Goal: Contribute content

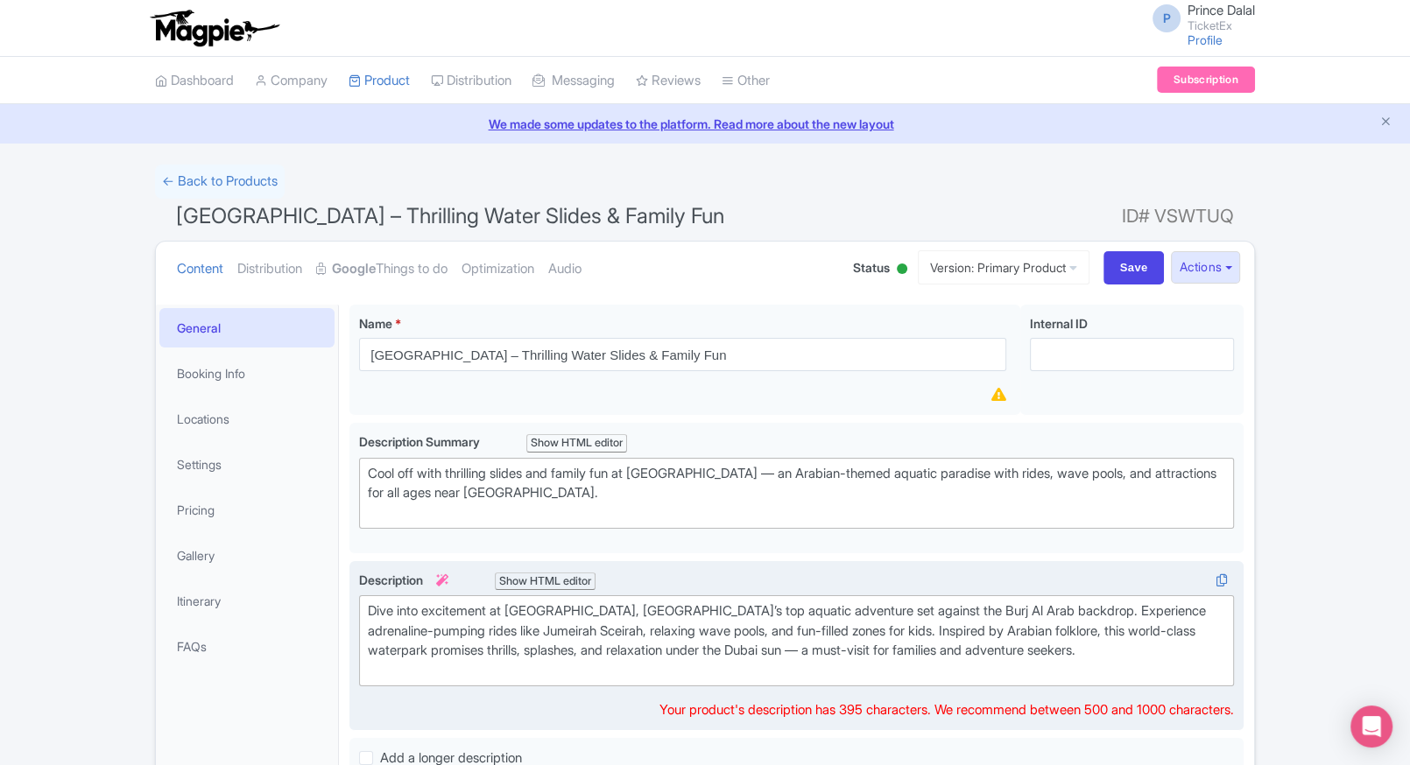
click at [526, 645] on div "Dive into excitement at [GEOGRAPHIC_DATA], [GEOGRAPHIC_DATA]’s top aquatic adve…" at bounding box center [796, 641] width 857 height 79
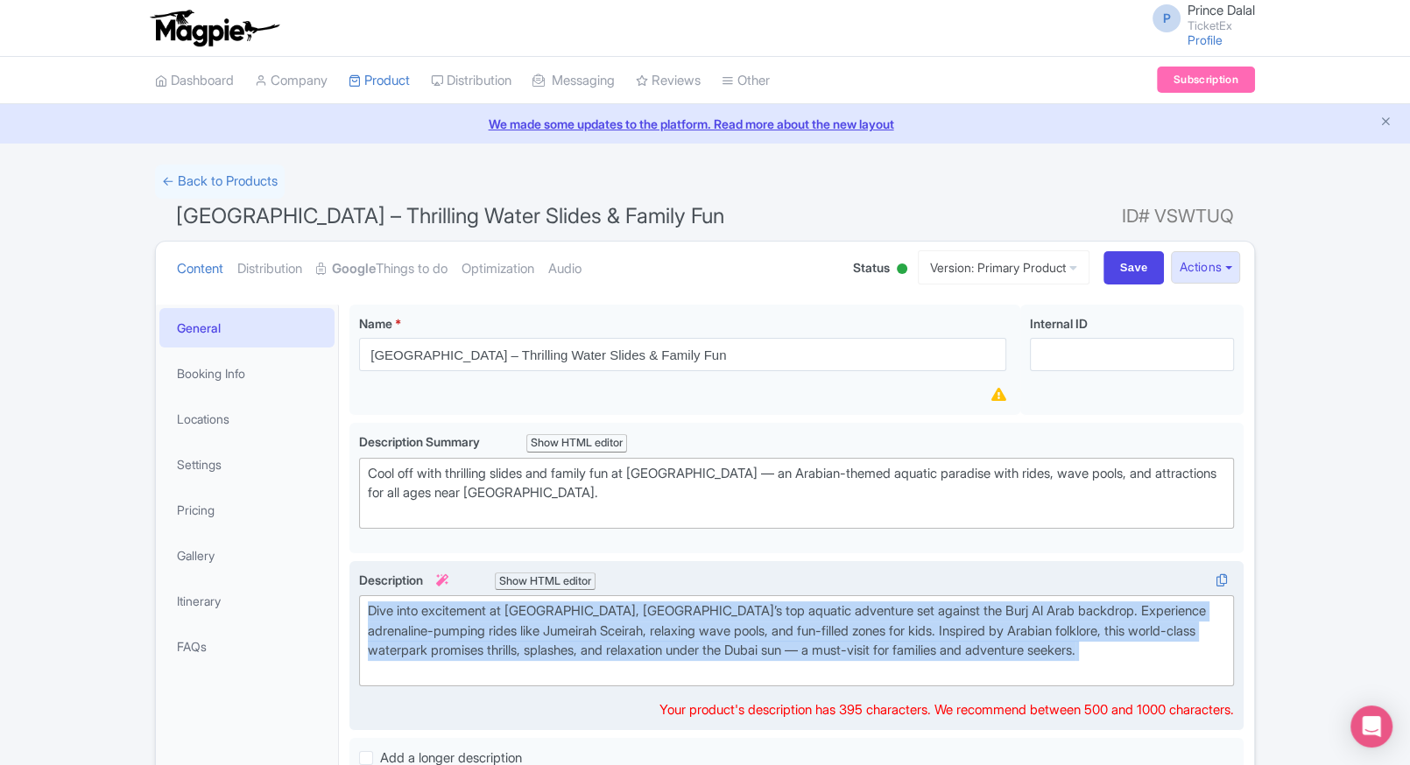
copy div "Dive into excitement at [GEOGRAPHIC_DATA], [GEOGRAPHIC_DATA]’s top aquatic adve…"
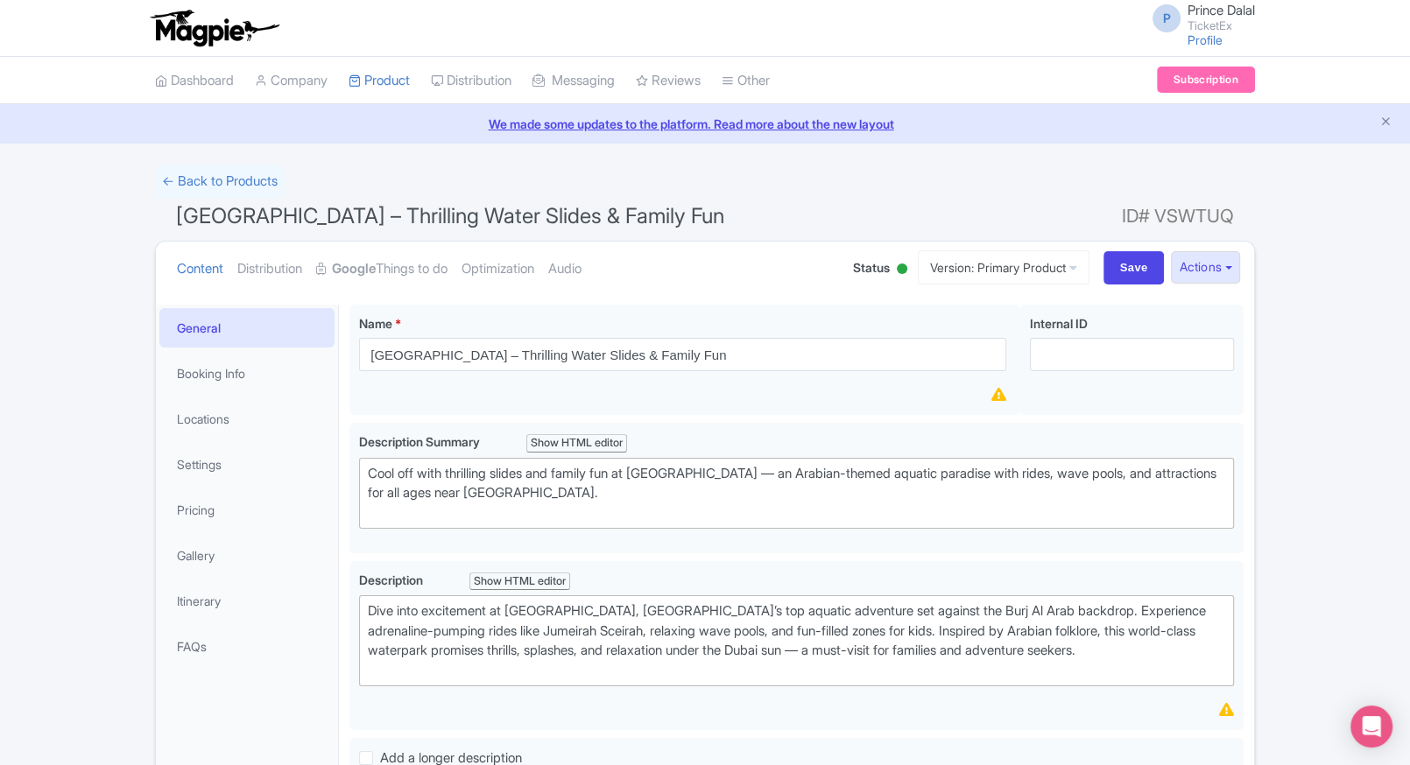
click at [105, 338] on div "← Back to Products [GEOGRAPHIC_DATA] – Thrilling Water Slides & Family Fun ID# …" at bounding box center [705, 775] width 1410 height 1221
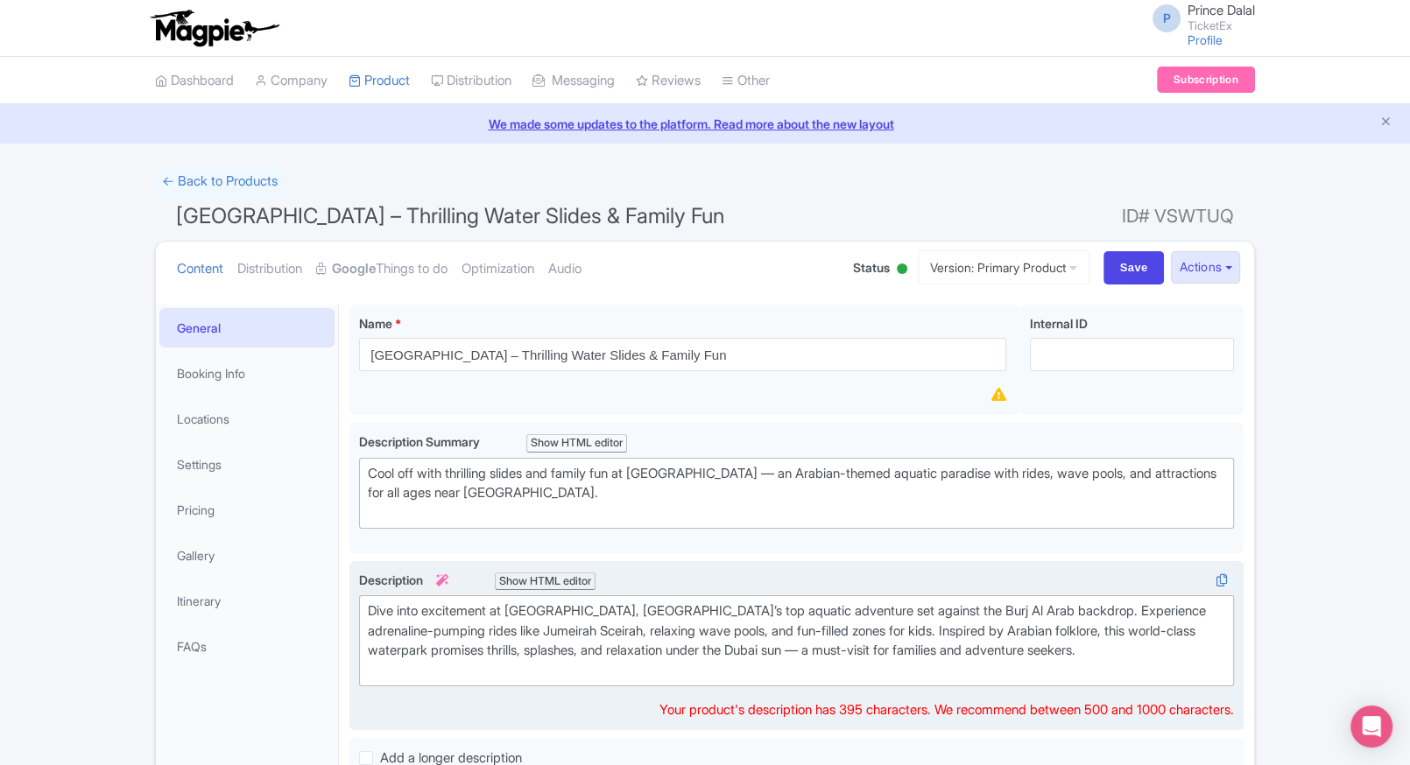
click at [461, 620] on div "Dive into excitement at [GEOGRAPHIC_DATA], [GEOGRAPHIC_DATA]’s top aquatic adve…" at bounding box center [796, 641] width 857 height 79
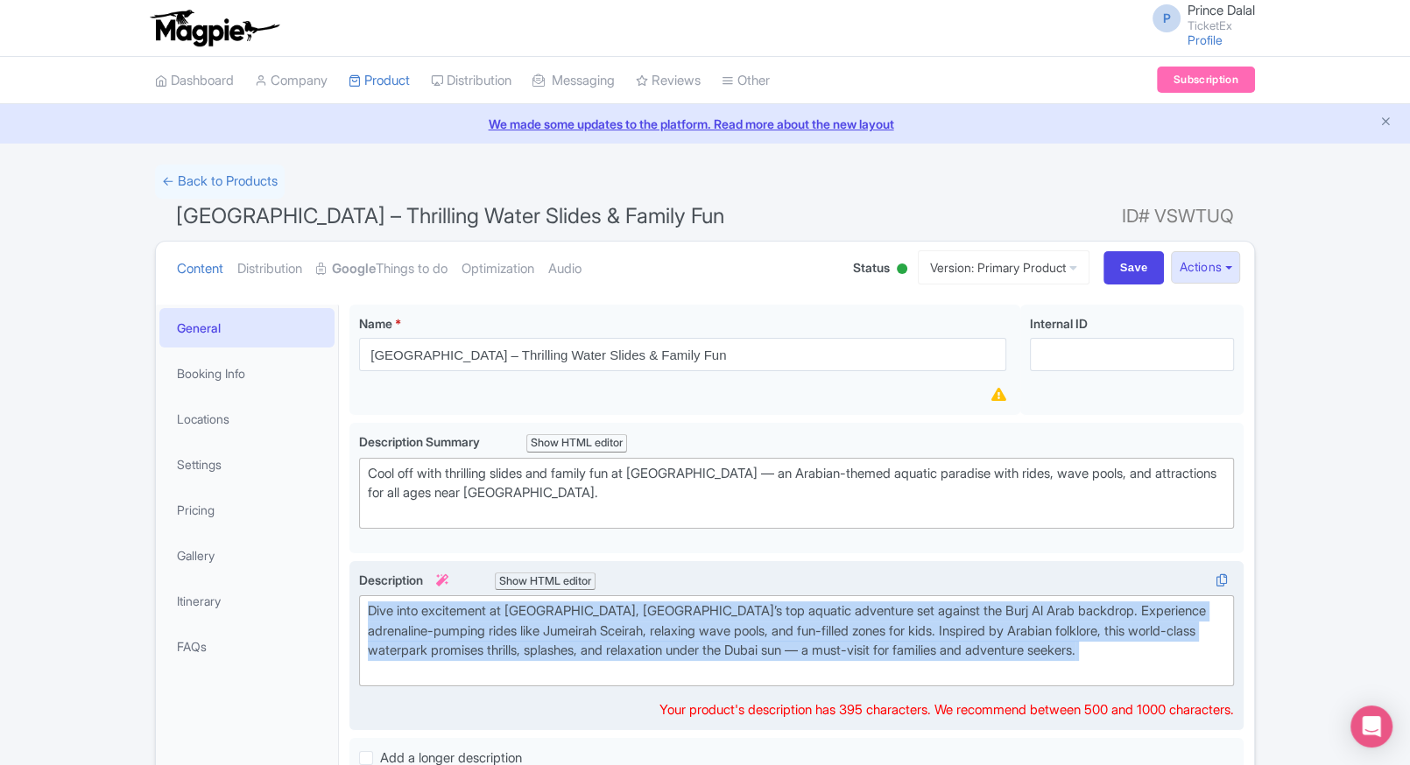
paste trix-editor "<div>Get ready for a splash of excitement at <strong>[GEOGRAPHIC_DATA]</strong>…"
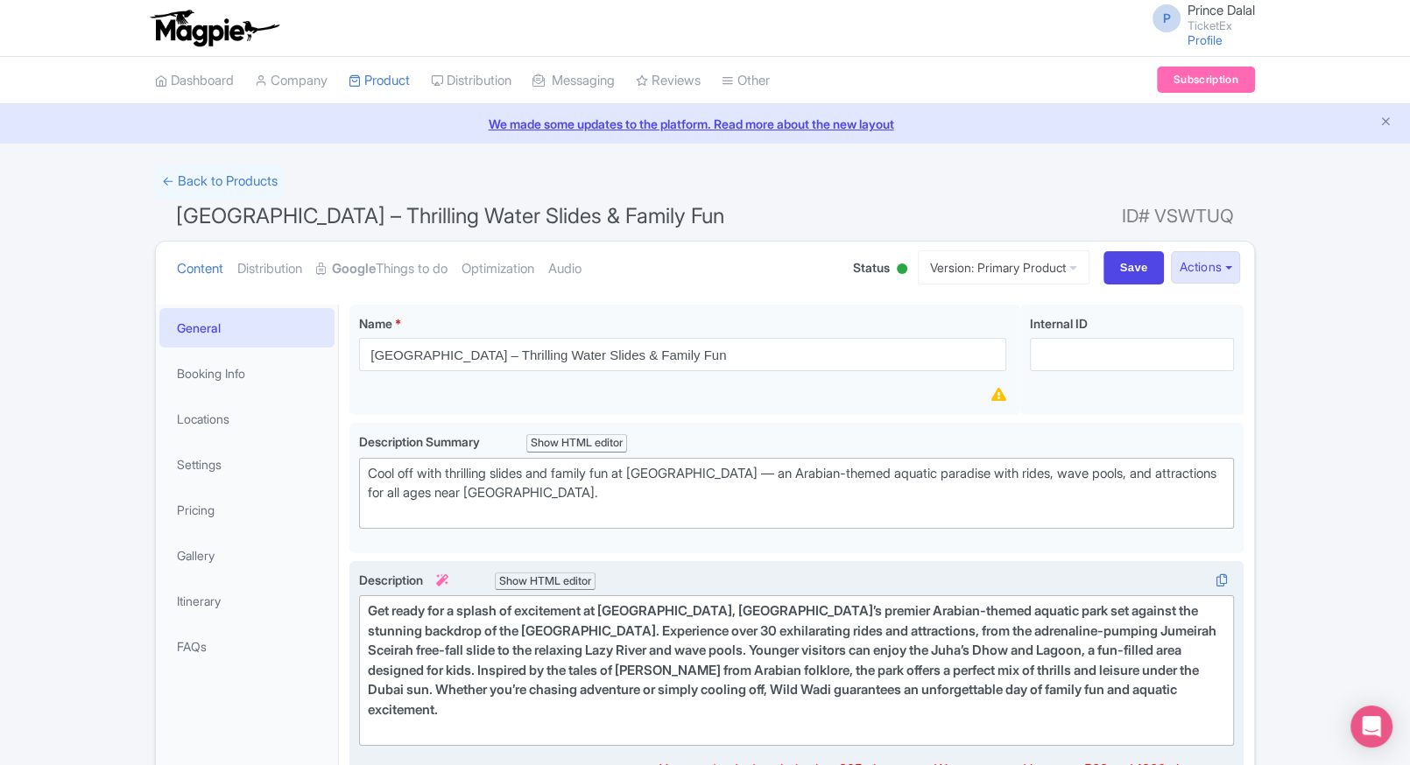
type trix-editor "<div>Get ready for a splash of excitement at [GEOGRAPHIC_DATA], [GEOGRAPHIC_DAT…"
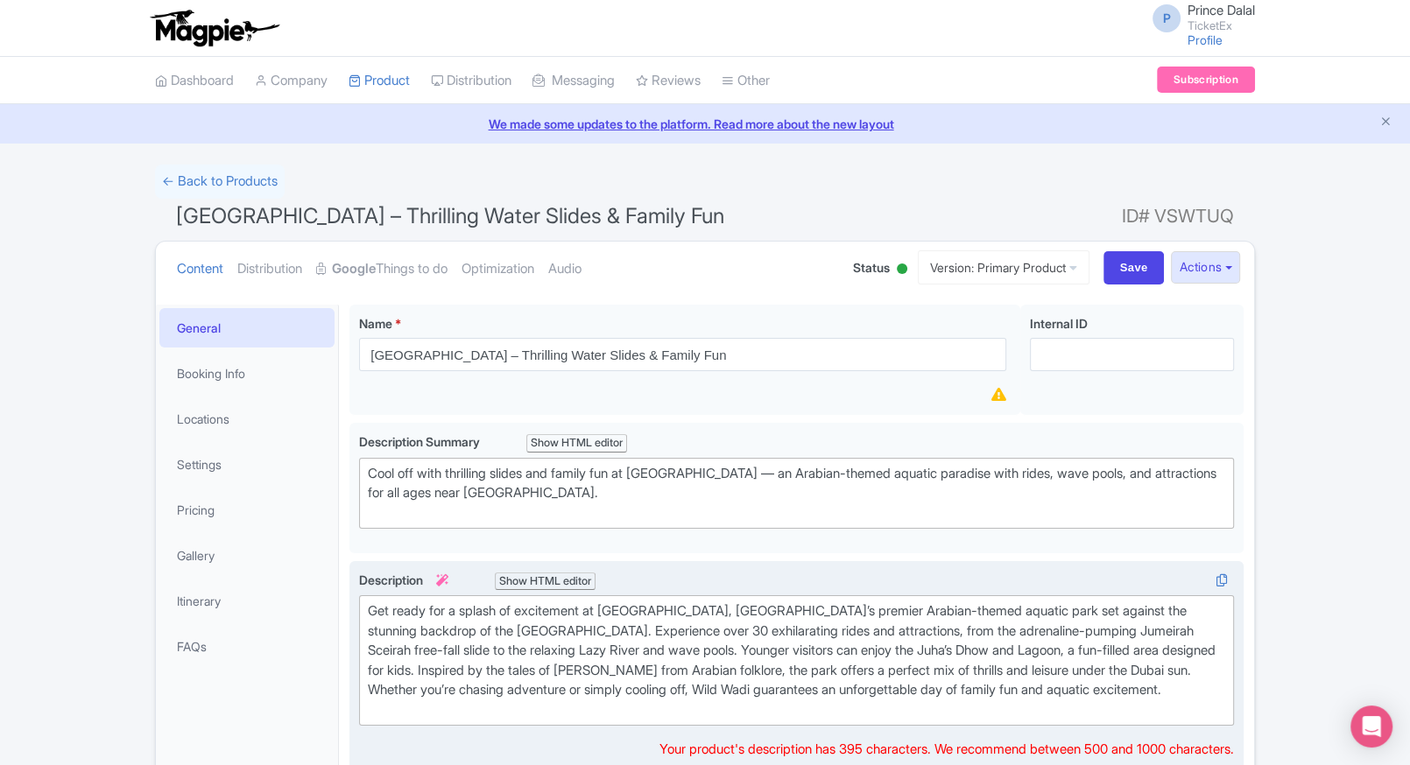
click at [461, 620] on div "Get ready for a splash of excitement at [GEOGRAPHIC_DATA], [GEOGRAPHIC_DATA]’s …" at bounding box center [796, 661] width 857 height 118
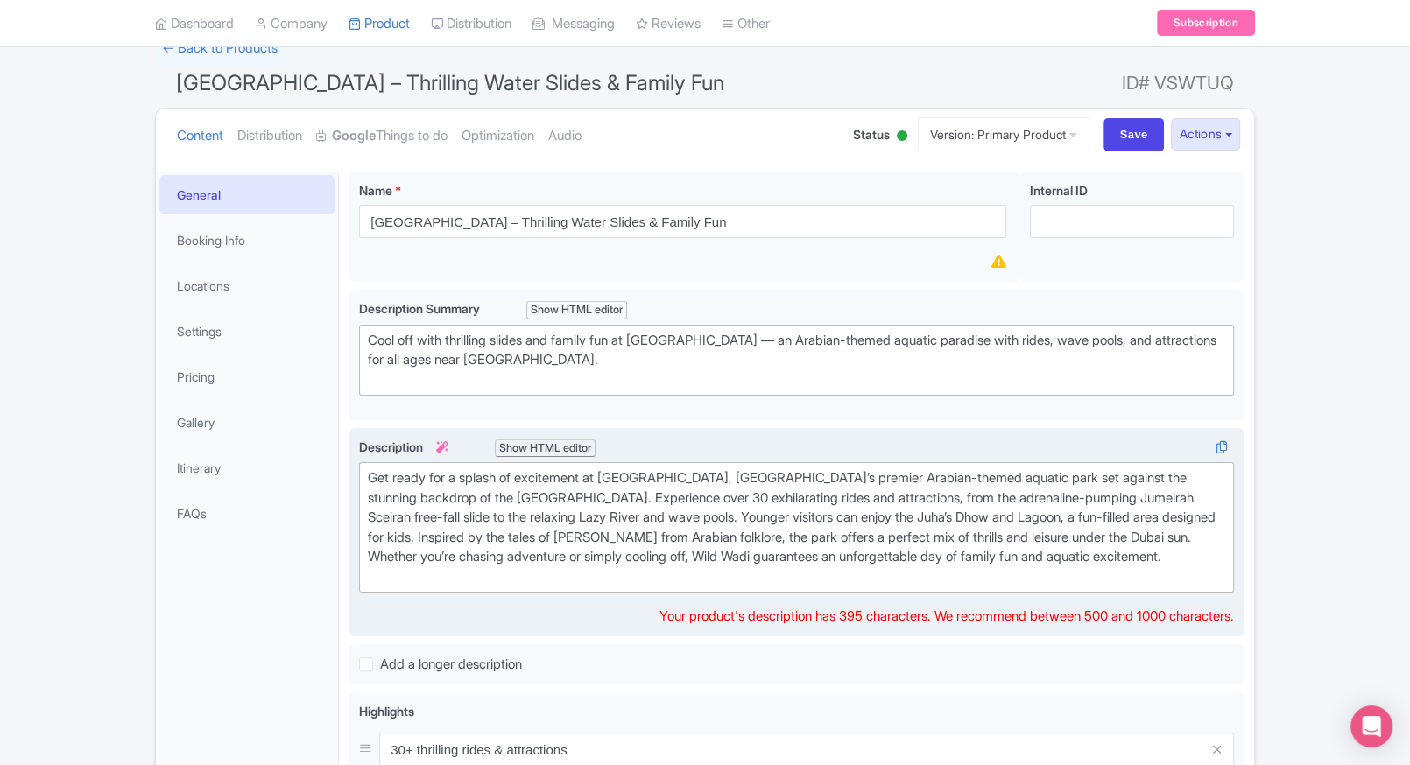
scroll to position [135, 0]
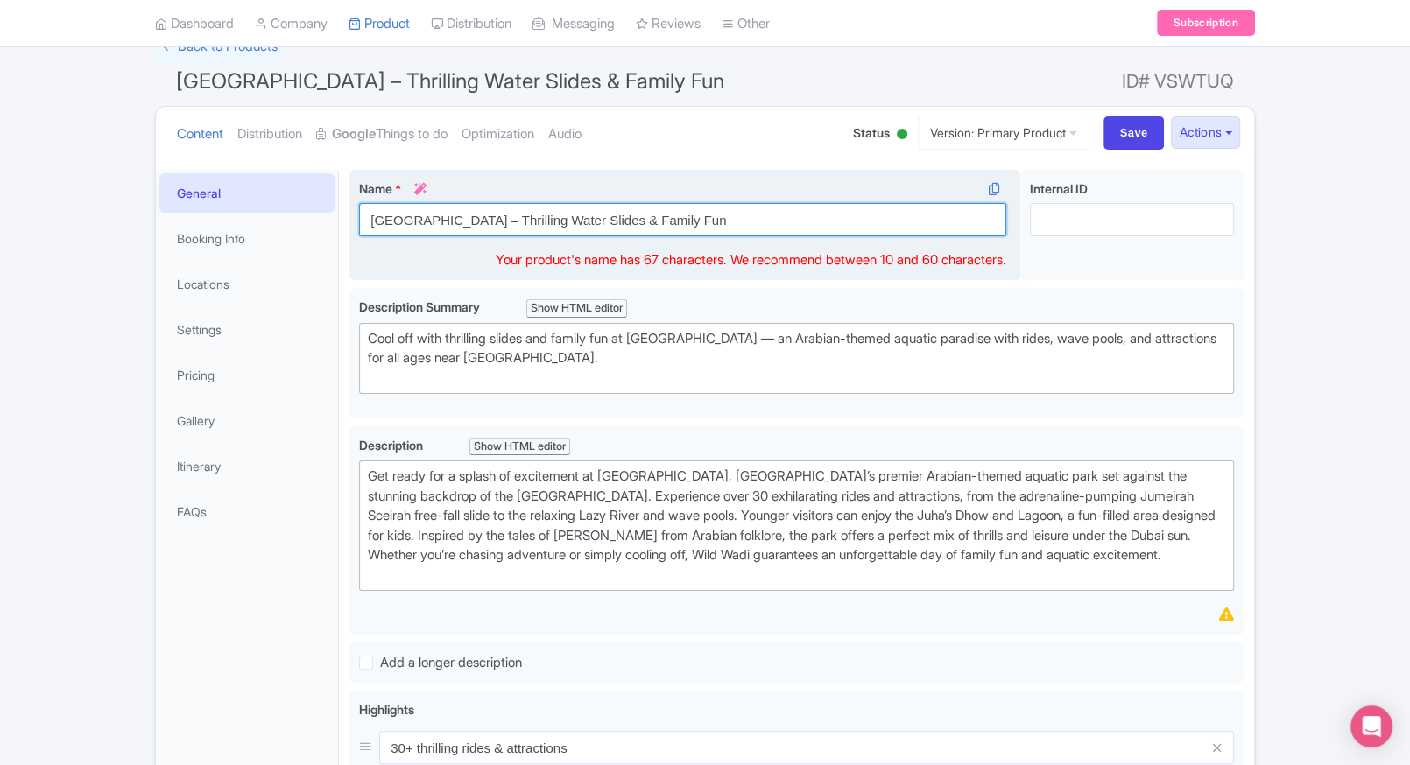
drag, startPoint x: 773, startPoint y: 221, endPoint x: 531, endPoint y: 218, distance: 241.7
click at [531, 218] on input "[GEOGRAPHIC_DATA] – Thrilling Water Slides & Family Fun" at bounding box center [682, 219] width 647 height 33
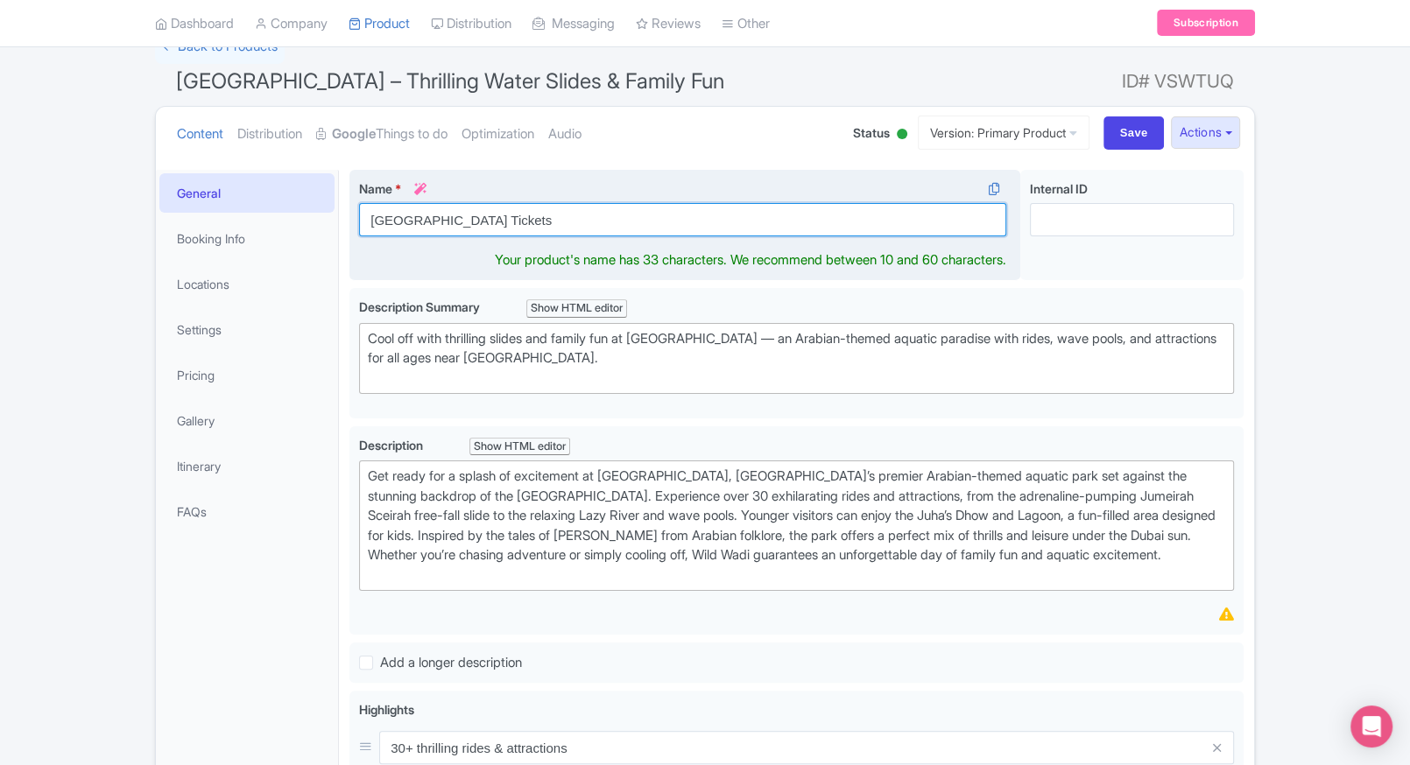
click at [586, 216] on input "[GEOGRAPHIC_DATA] Tickets" at bounding box center [682, 219] width 647 height 33
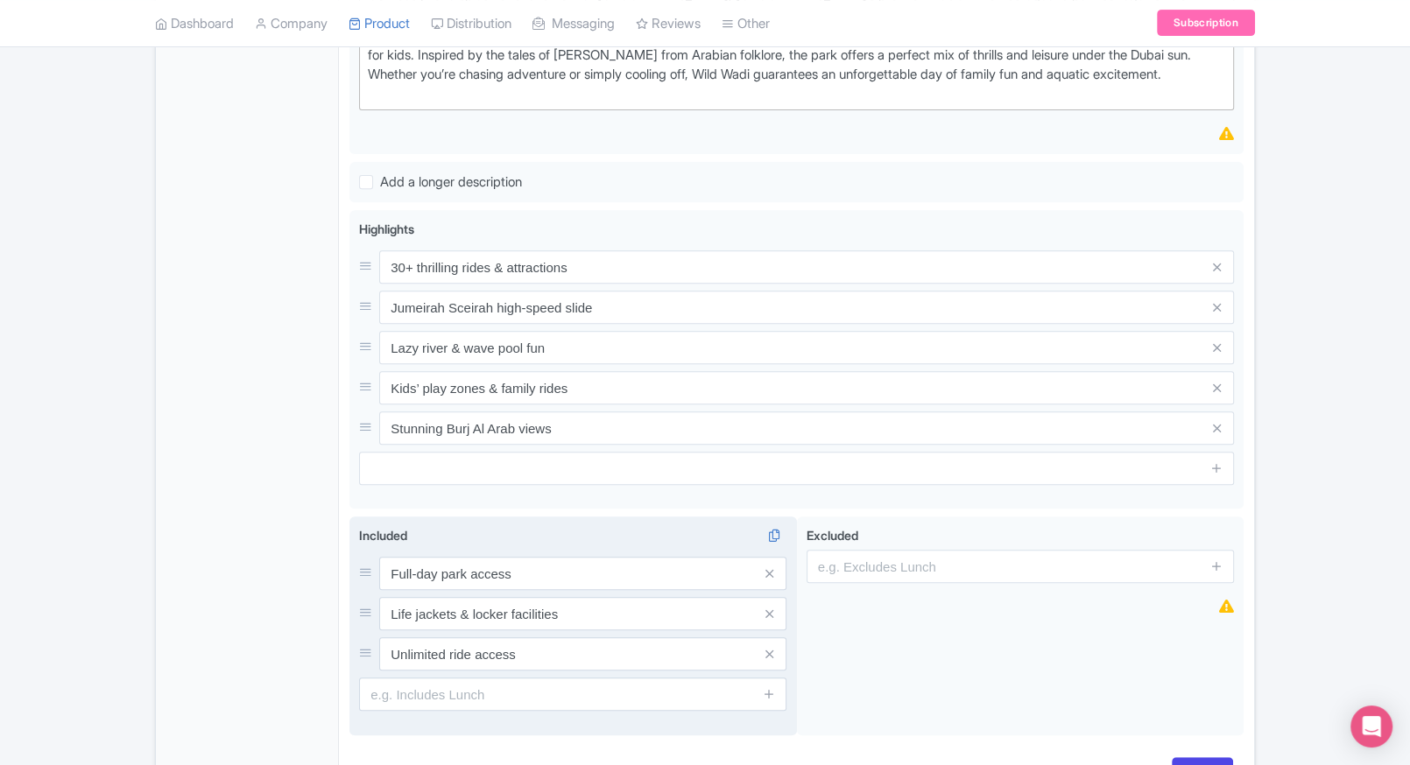
scroll to position [618, 0]
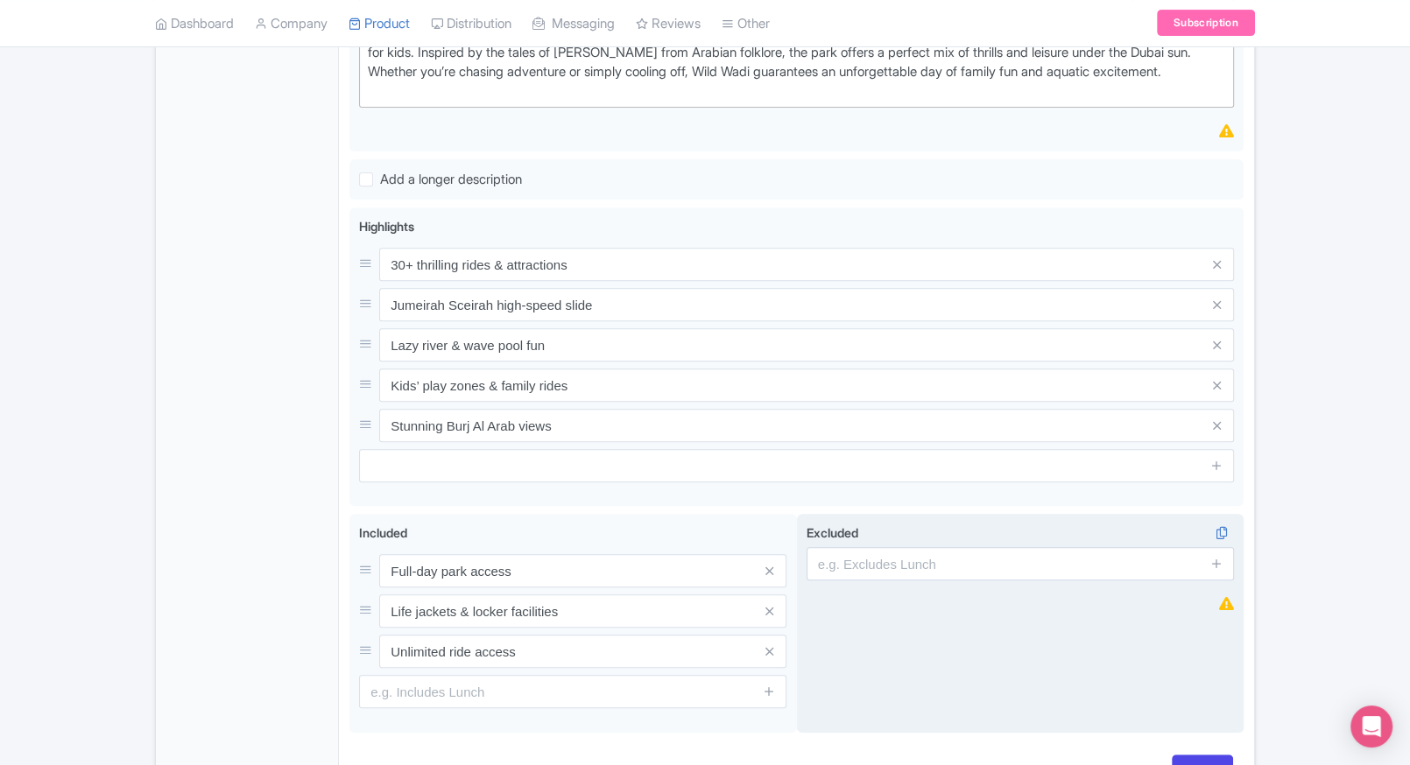
type input "[GEOGRAPHIC_DATA] Tickets"
click at [928, 559] on input "text" at bounding box center [1019, 563] width 427 height 33
type input "guides, audio guides"
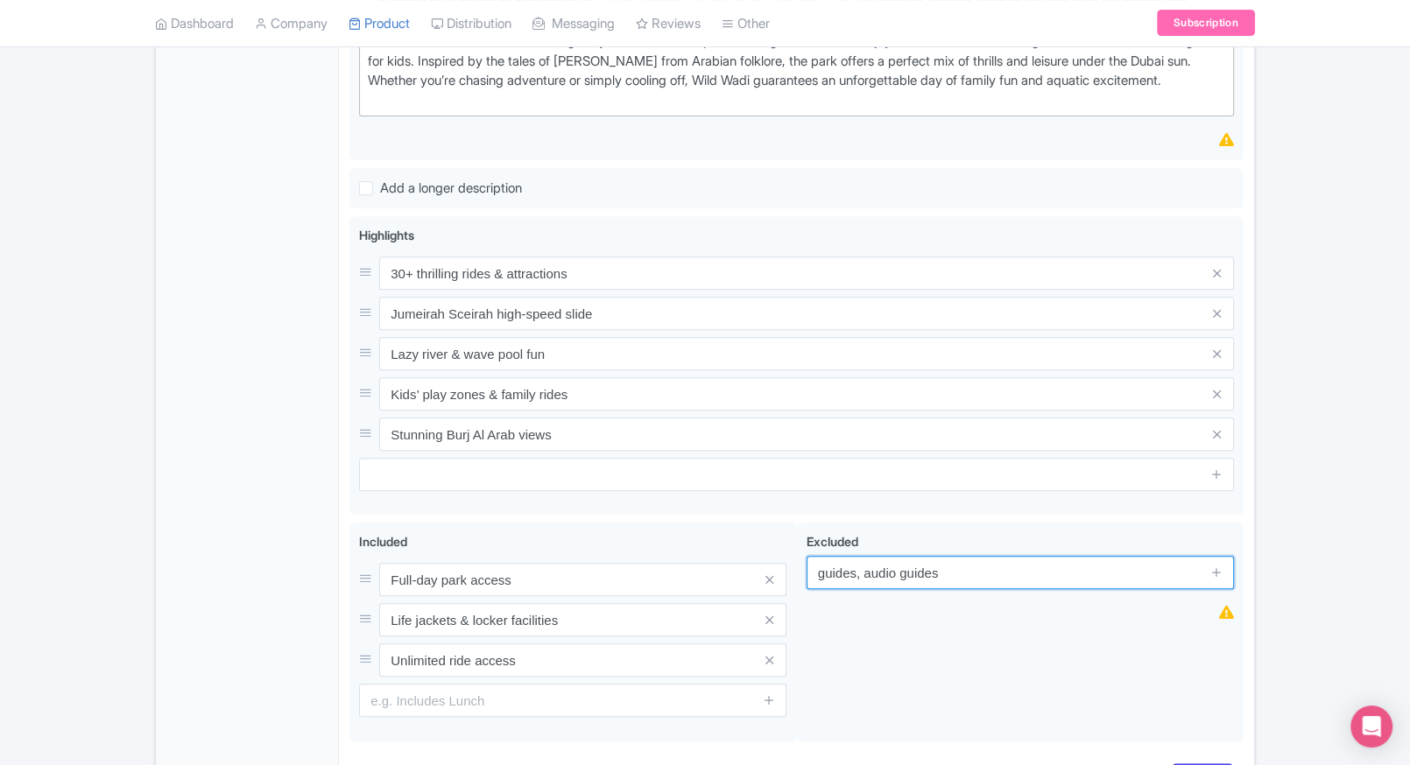
scroll to position [667, 0]
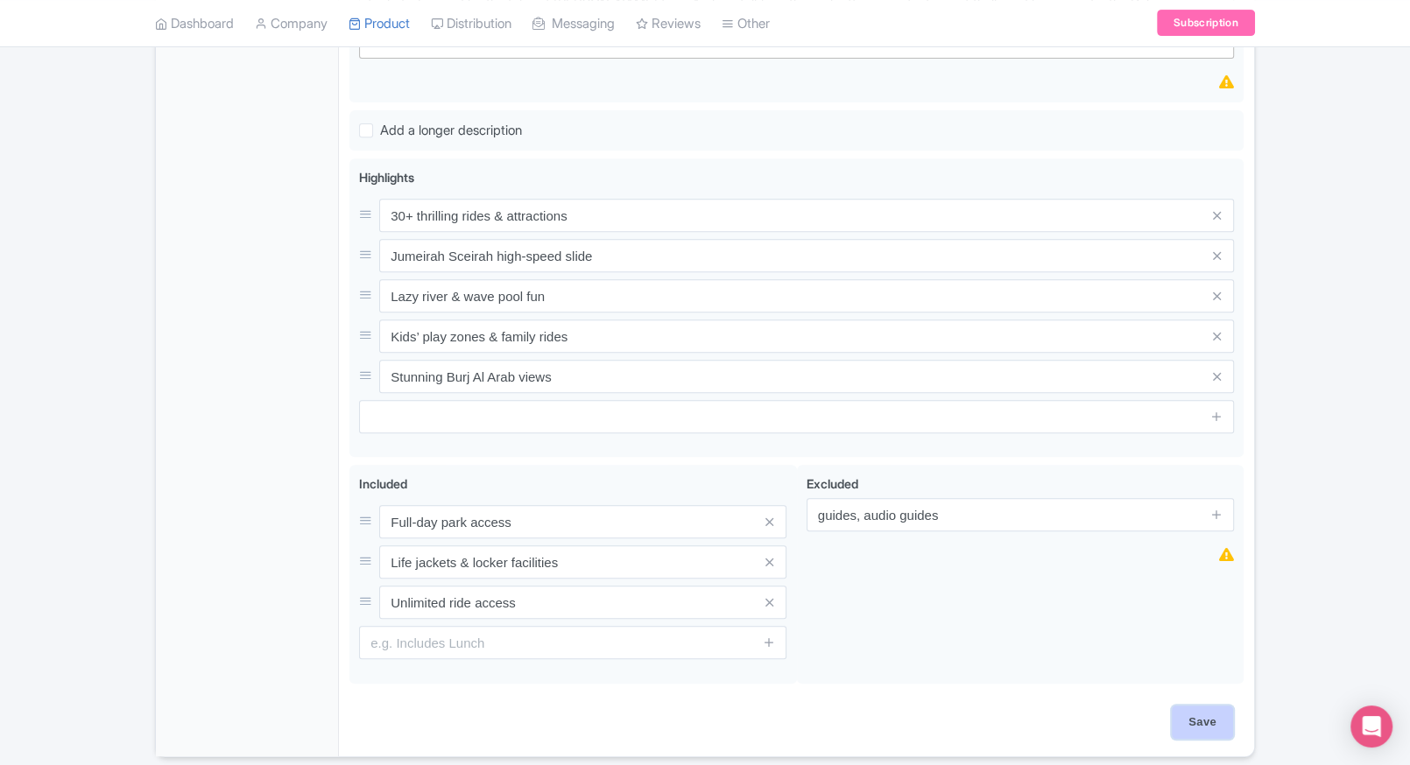
click at [1226, 713] on input "Save" at bounding box center [1202, 722] width 61 height 33
type input "Saving..."
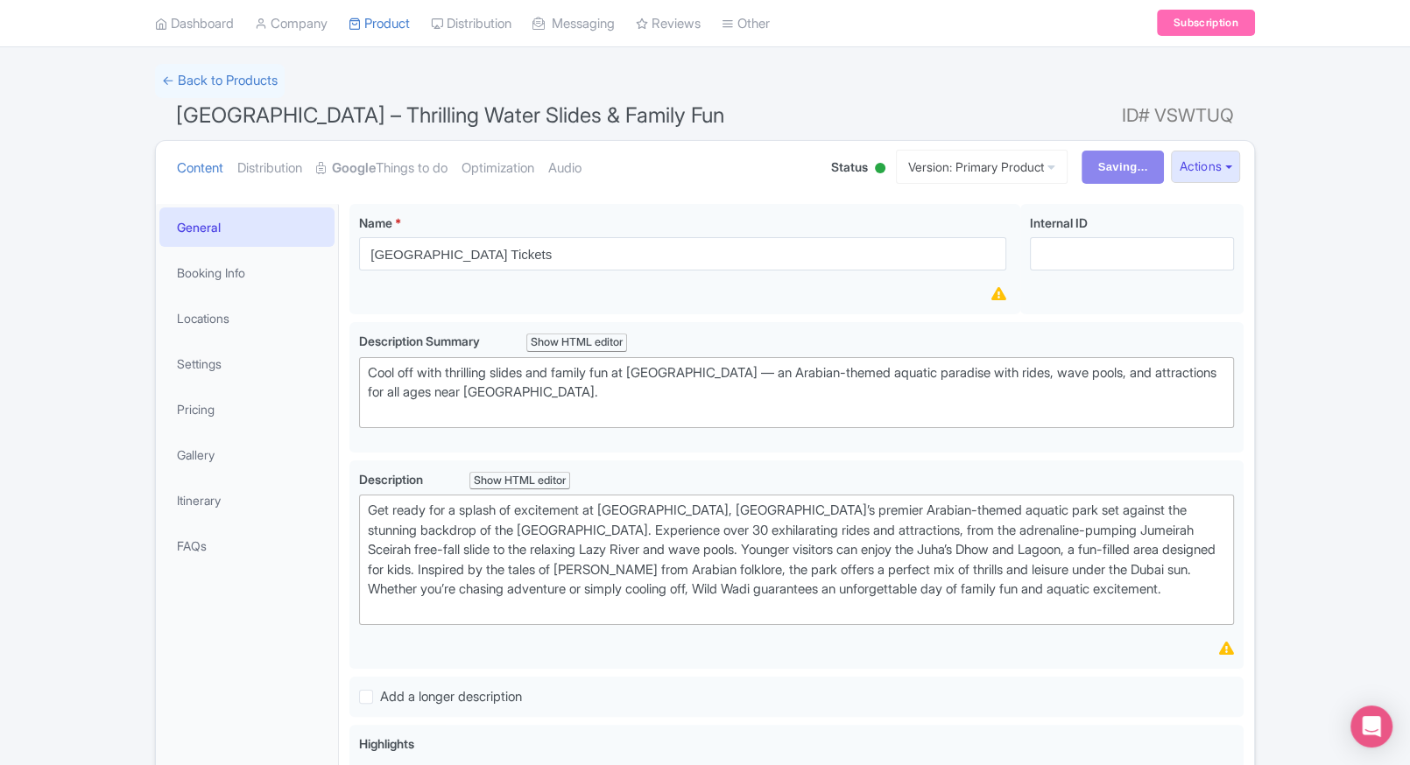
scroll to position [0, 0]
